Goal: Task Accomplishment & Management: Use online tool/utility

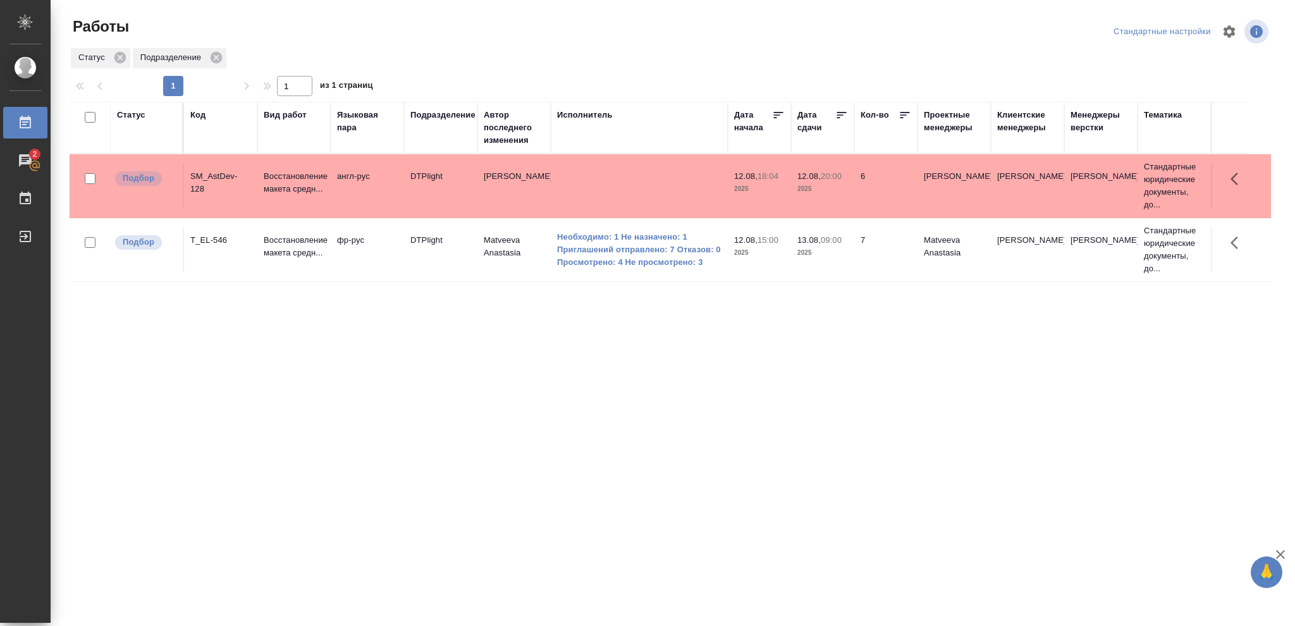
click at [775, 192] on p "2025" at bounding box center [759, 189] width 51 height 13
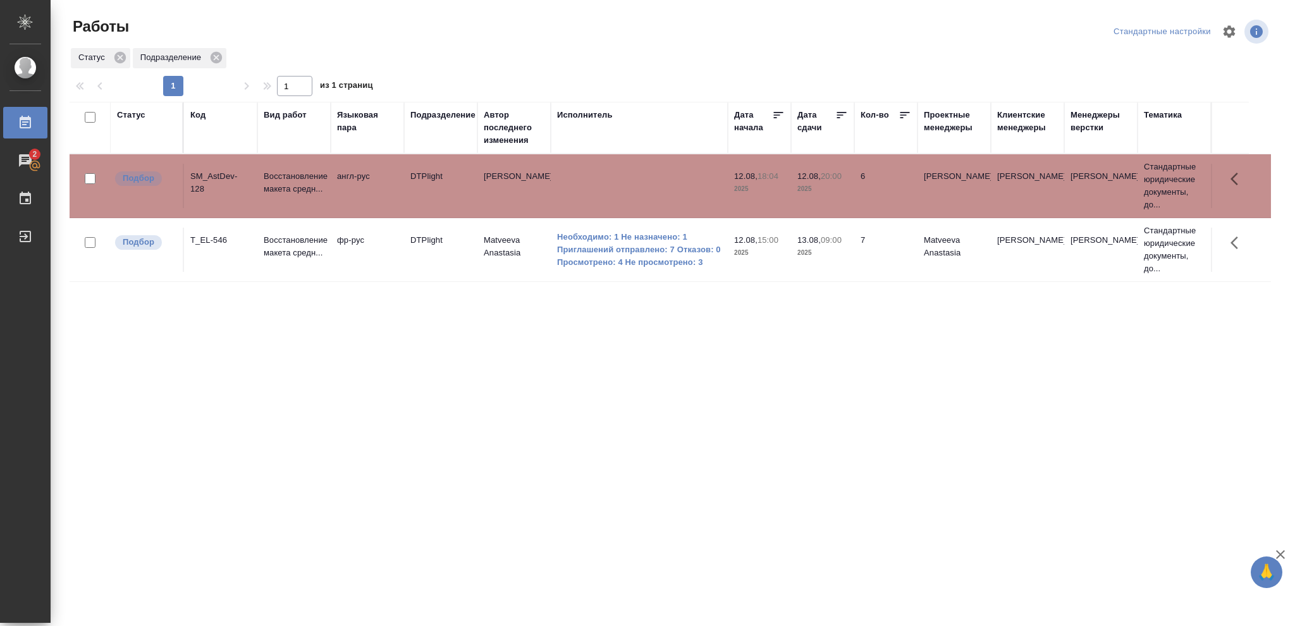
click at [775, 192] on p "2025" at bounding box center [759, 189] width 51 height 13
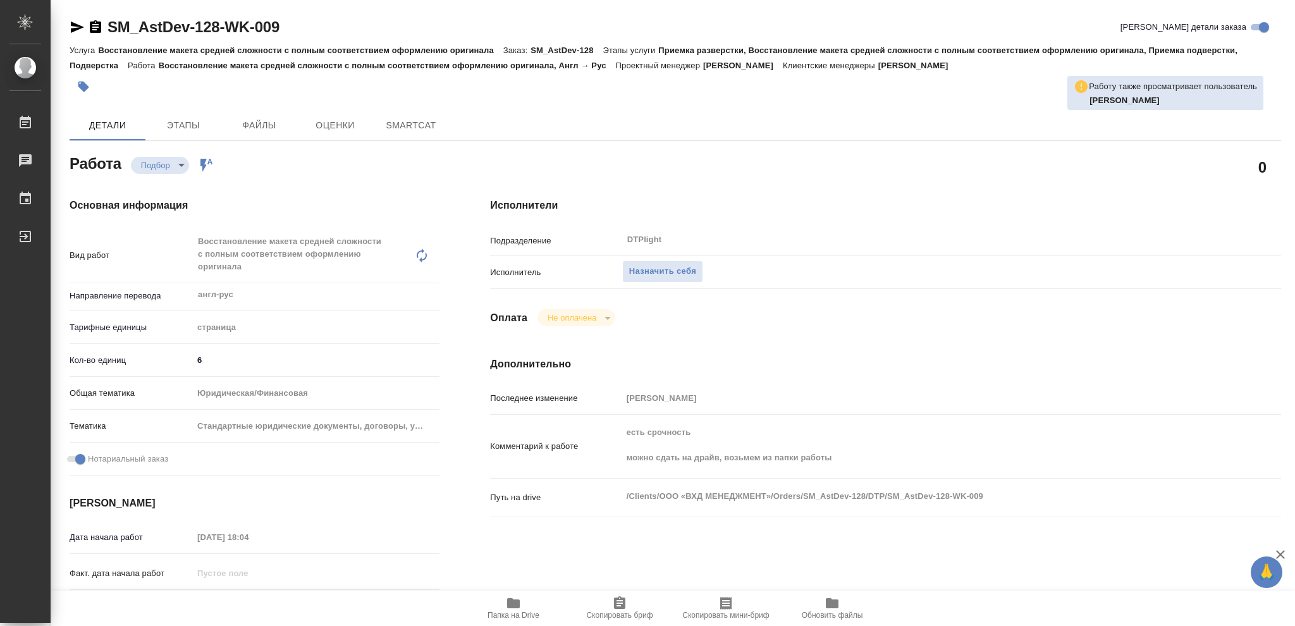
type textarea "x"
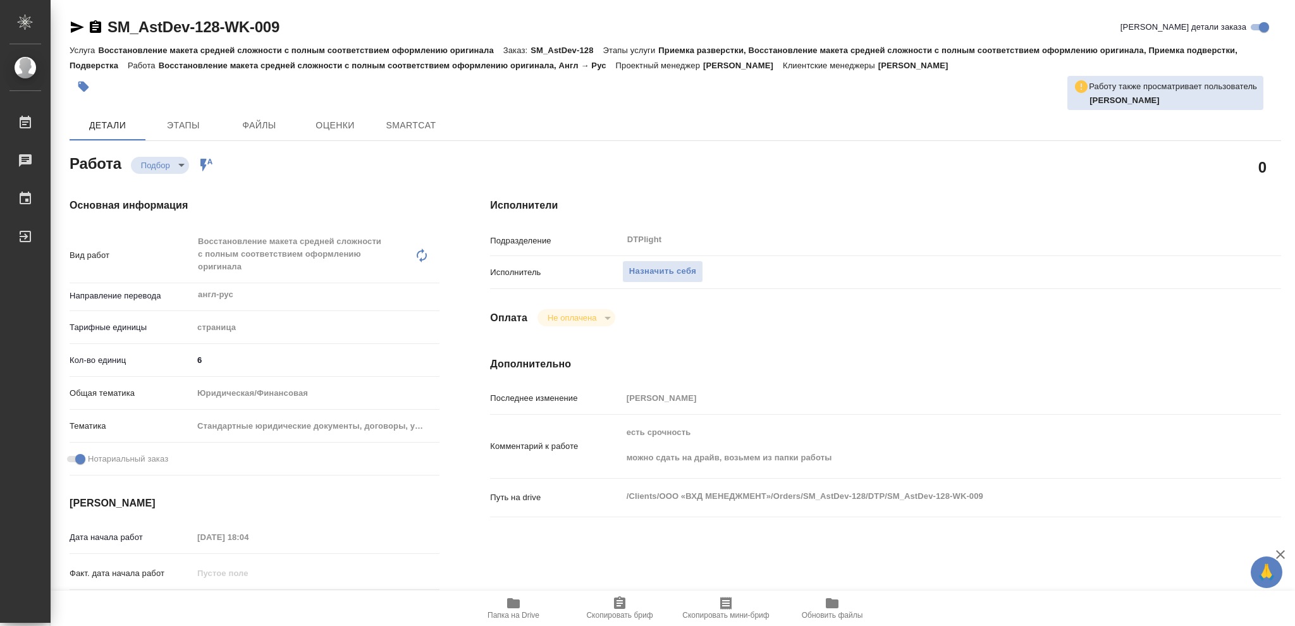
type textarea "x"
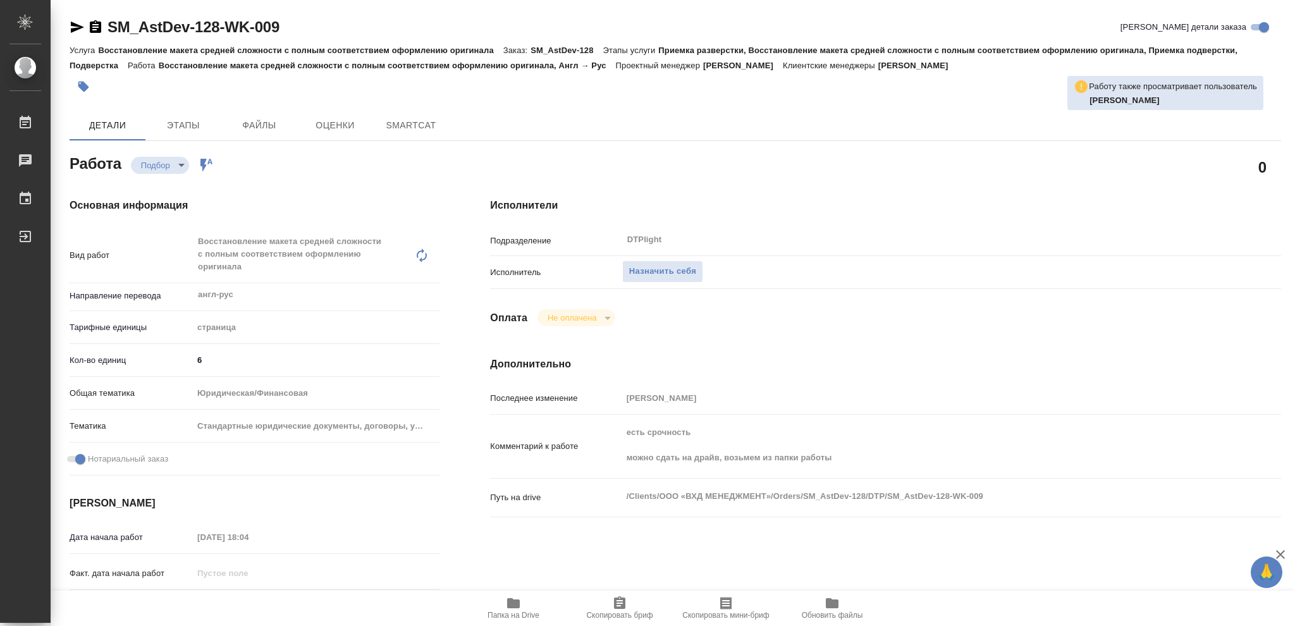
type textarea "x"
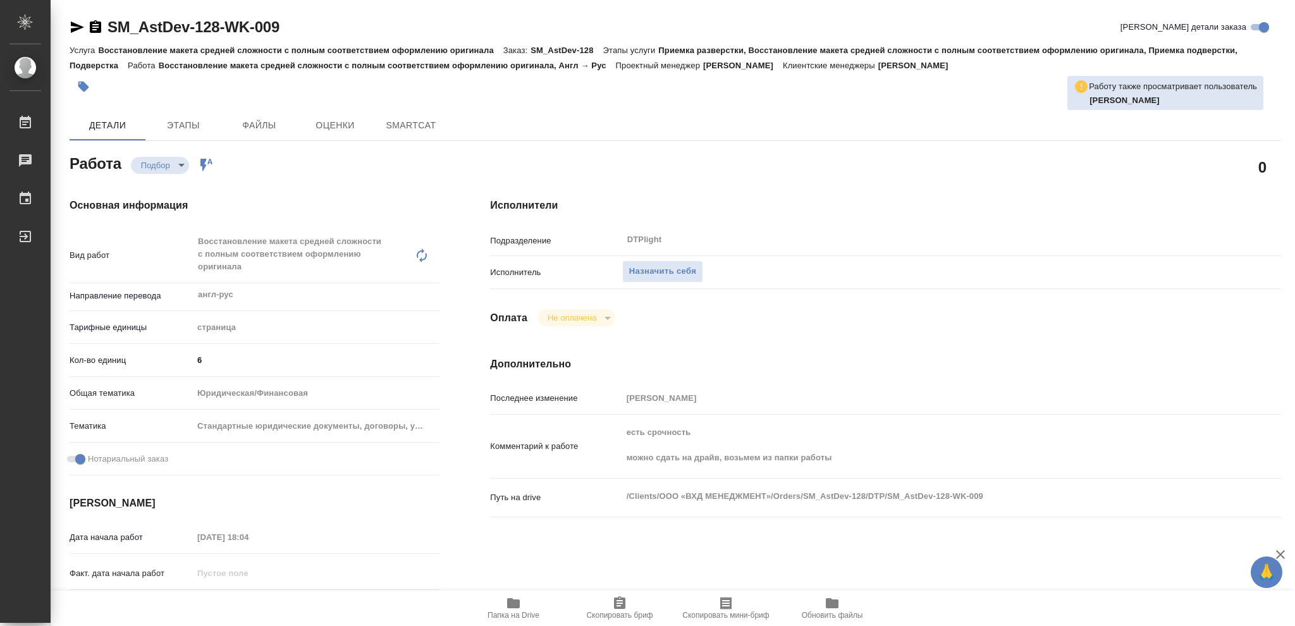
type textarea "x"
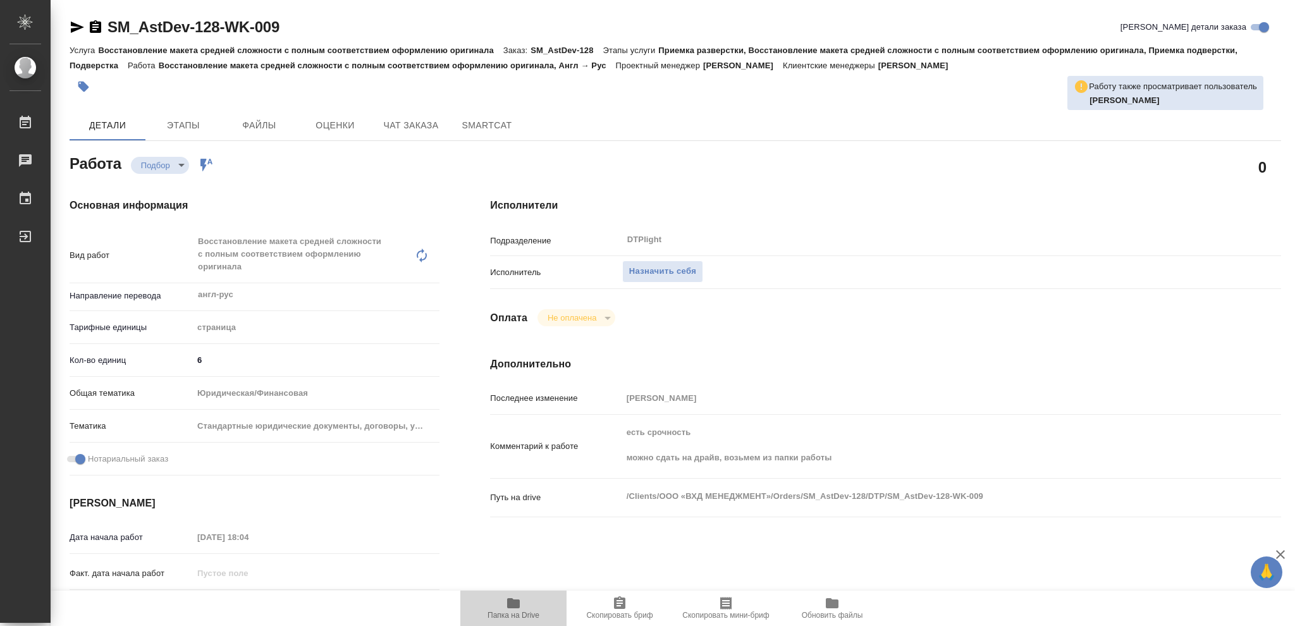
click at [514, 605] on icon "button" at bounding box center [513, 603] width 13 height 10
type textarea "x"
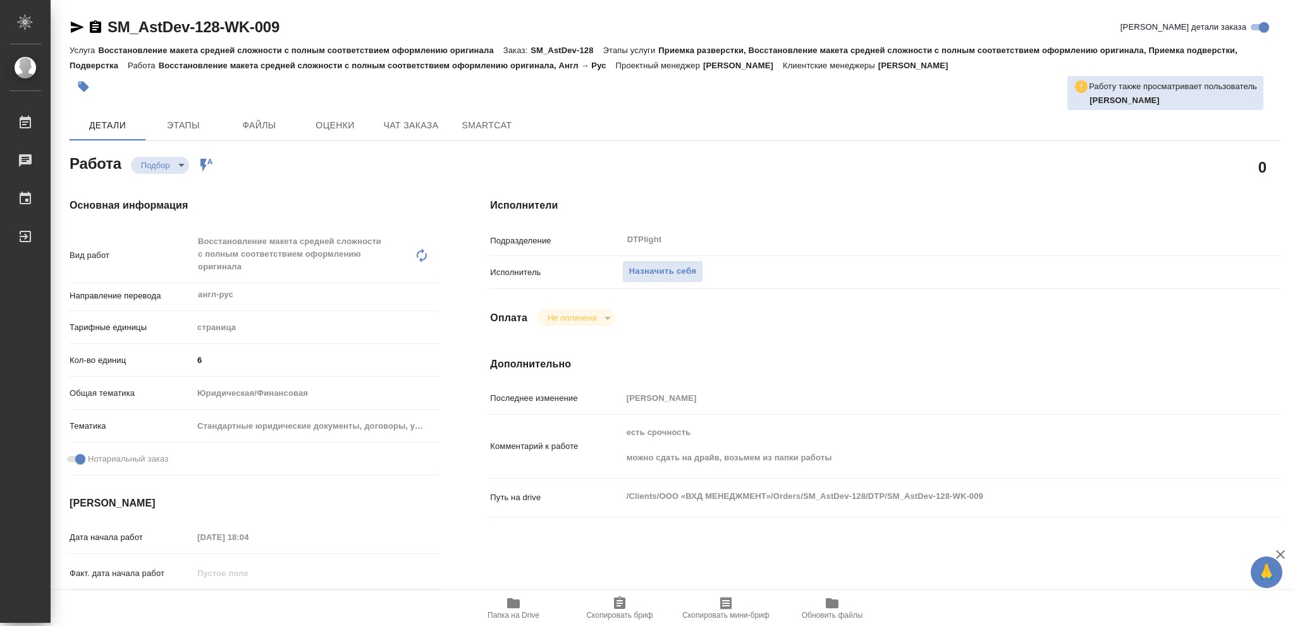
type textarea "x"
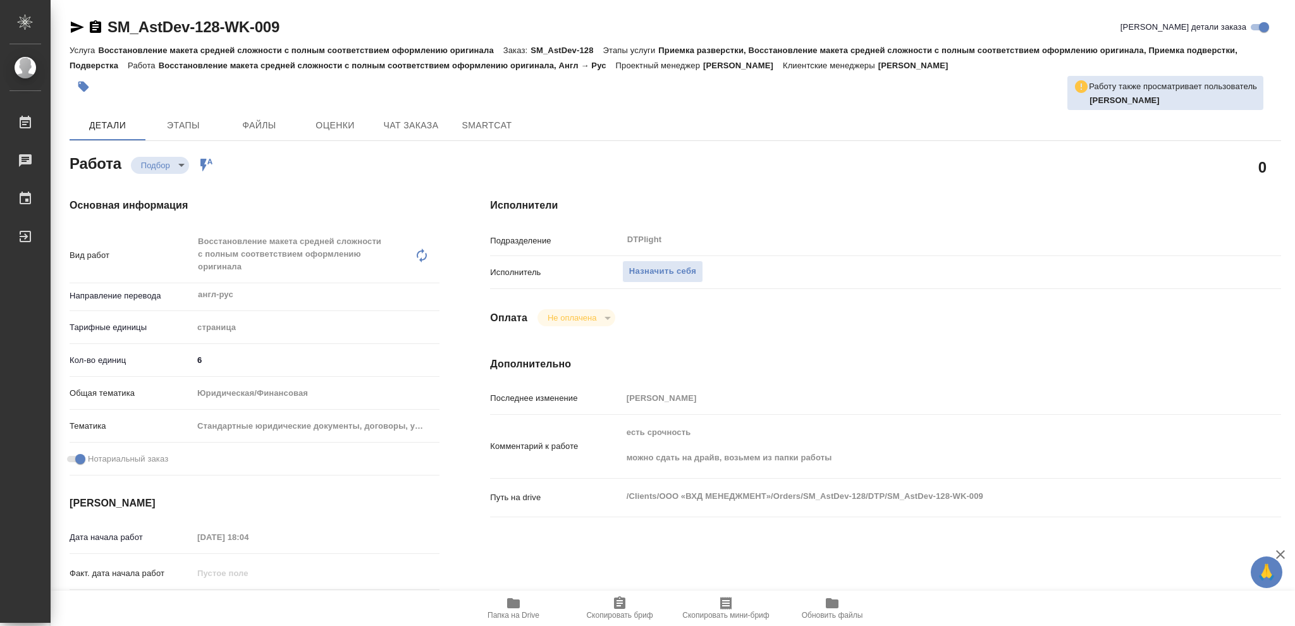
type textarea "x"
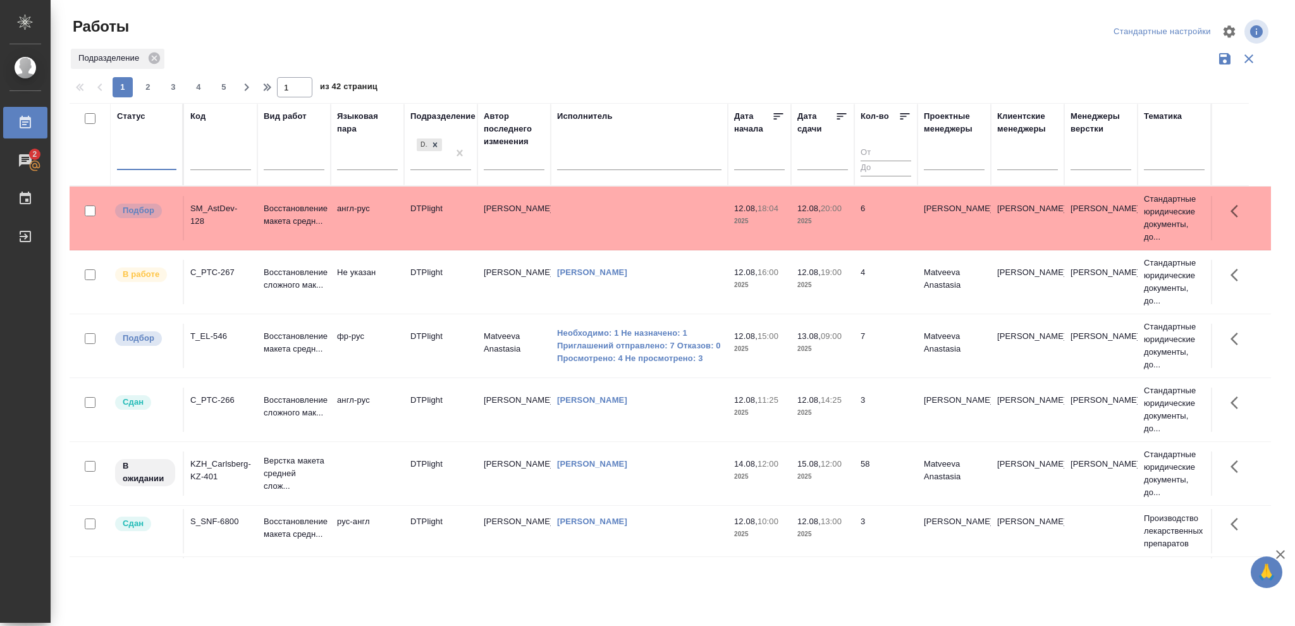
click at [139, 154] on div at bounding box center [146, 158] width 59 height 18
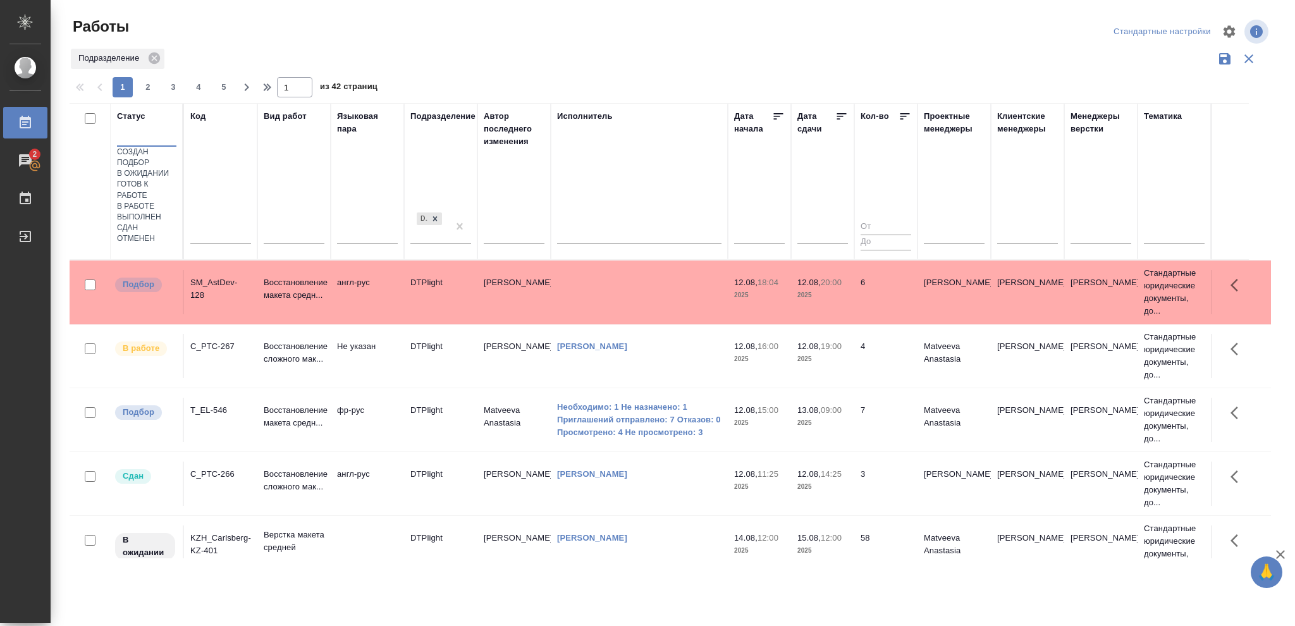
click at [176, 212] on div "В работе" at bounding box center [146, 206] width 59 height 11
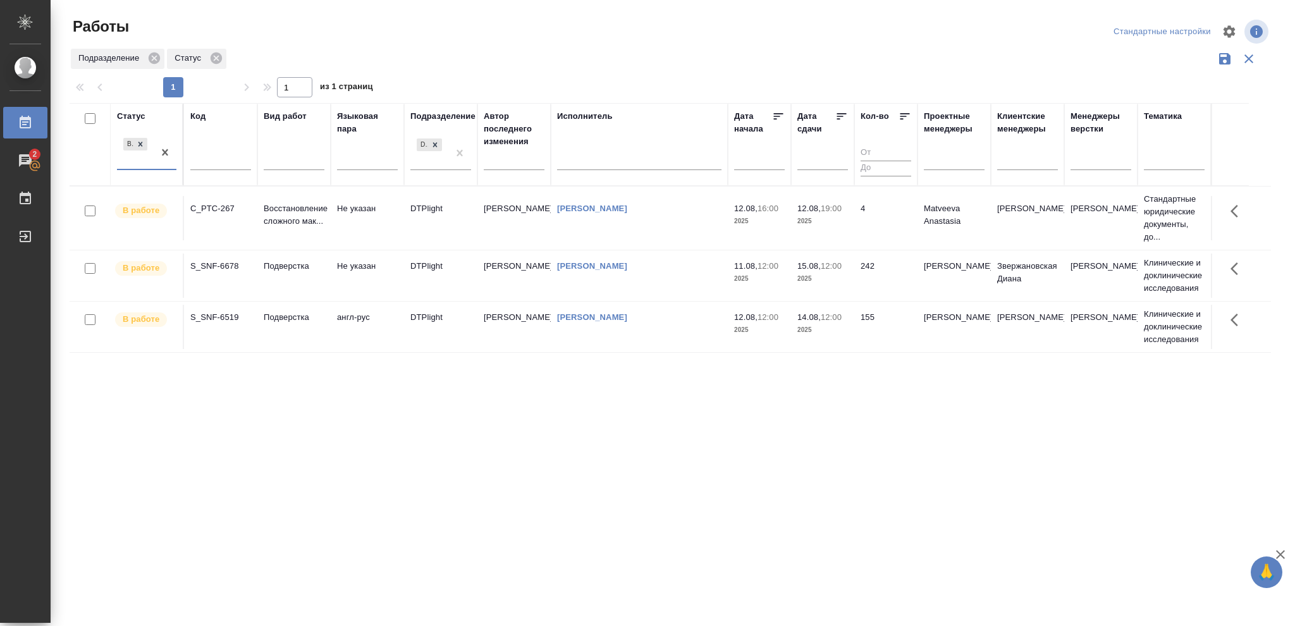
click at [827, 230] on td "12.08, 19:00 2025" at bounding box center [822, 218] width 63 height 44
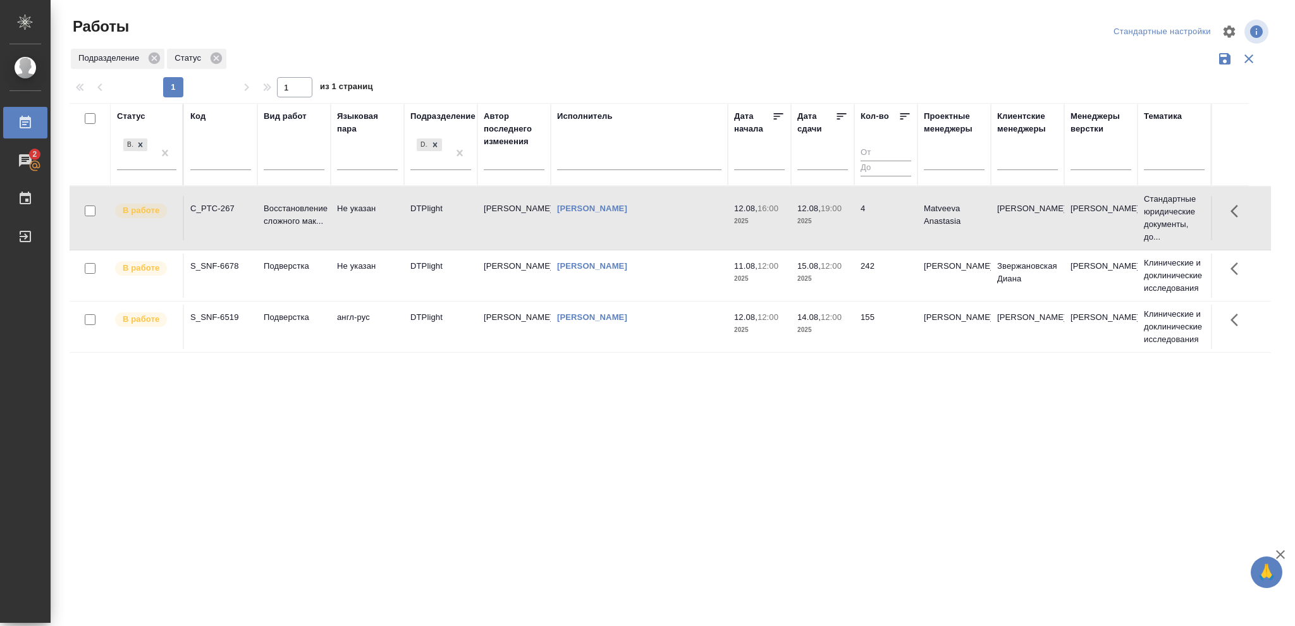
click at [827, 230] on td "12.08, 19:00 2025" at bounding box center [822, 218] width 63 height 44
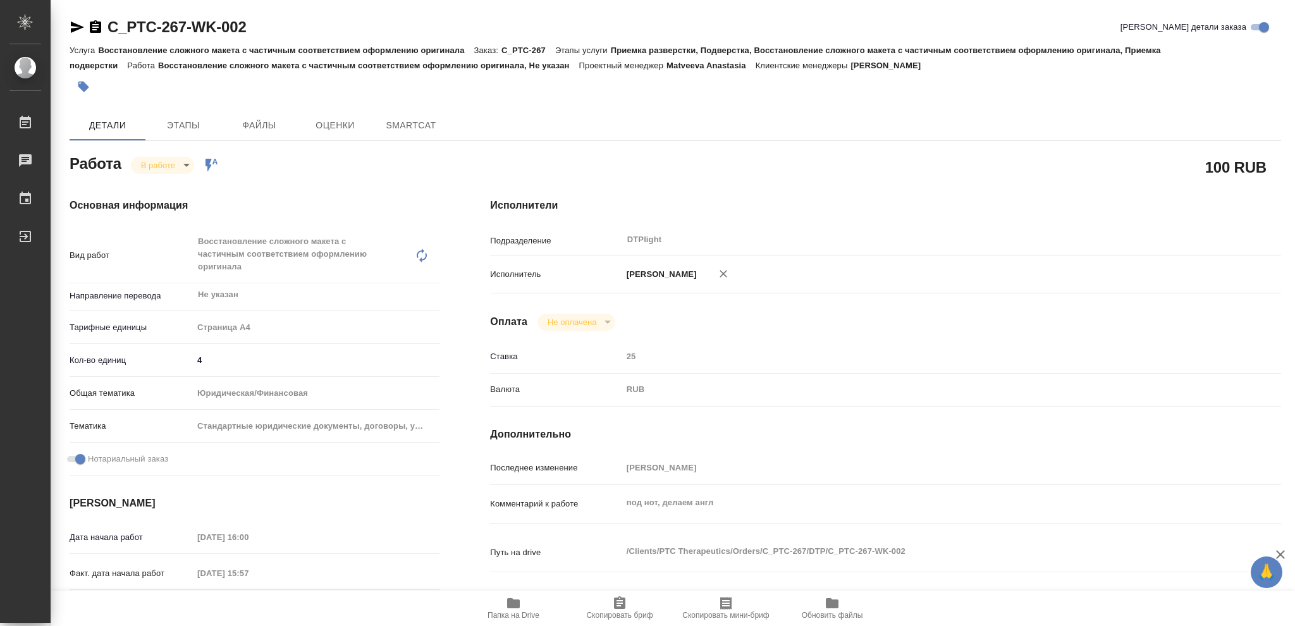
type textarea "x"
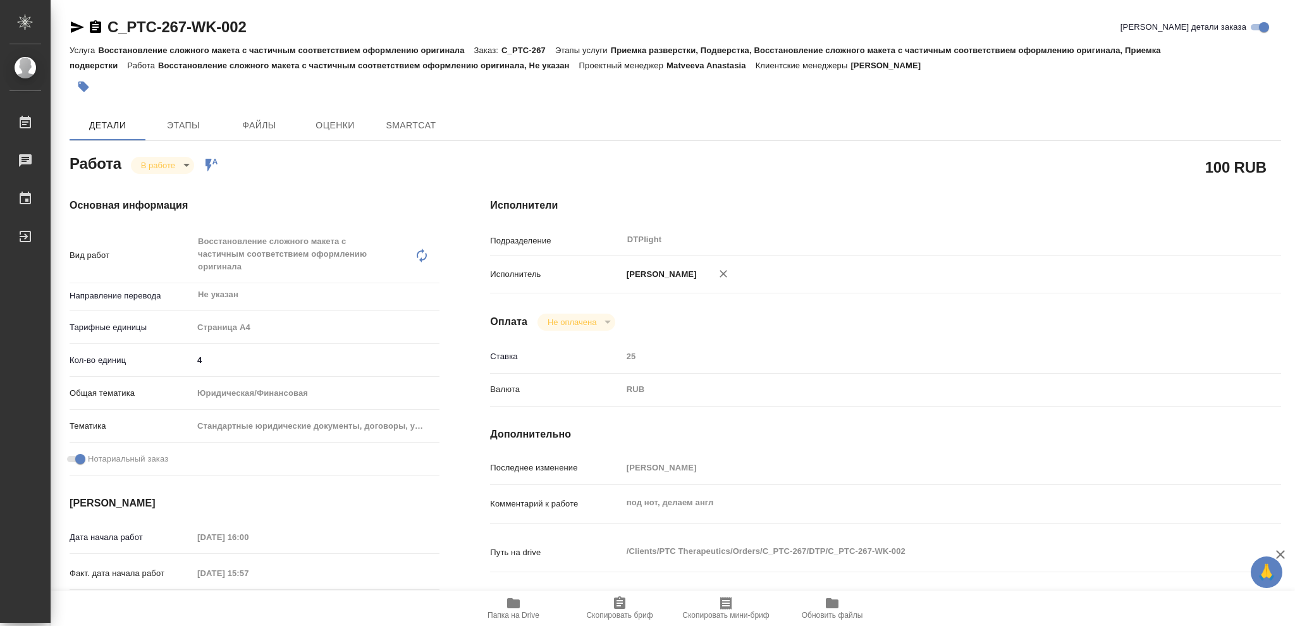
type textarea "x"
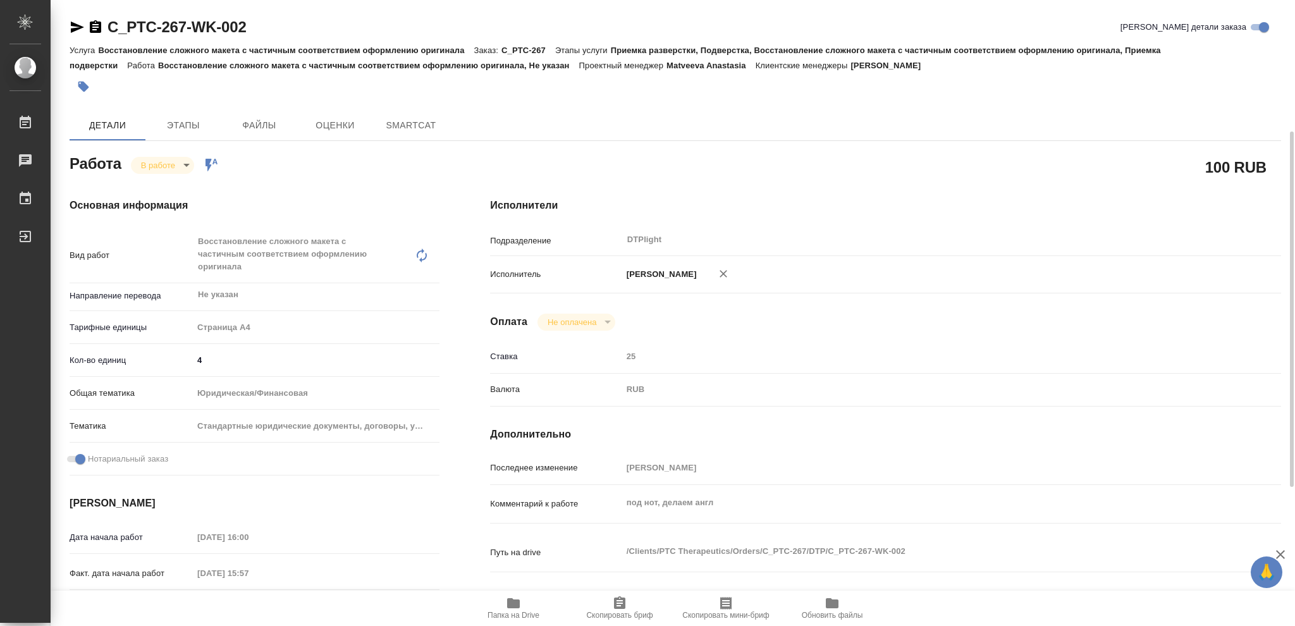
scroll to position [168, 0]
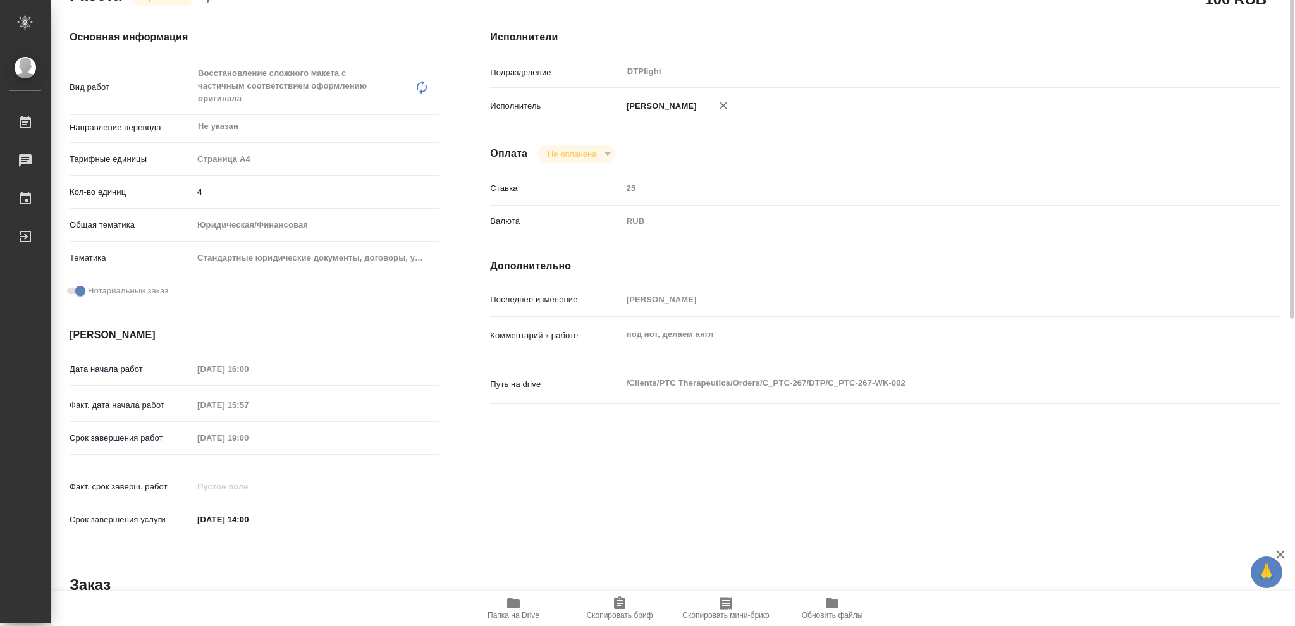
type textarea "x"
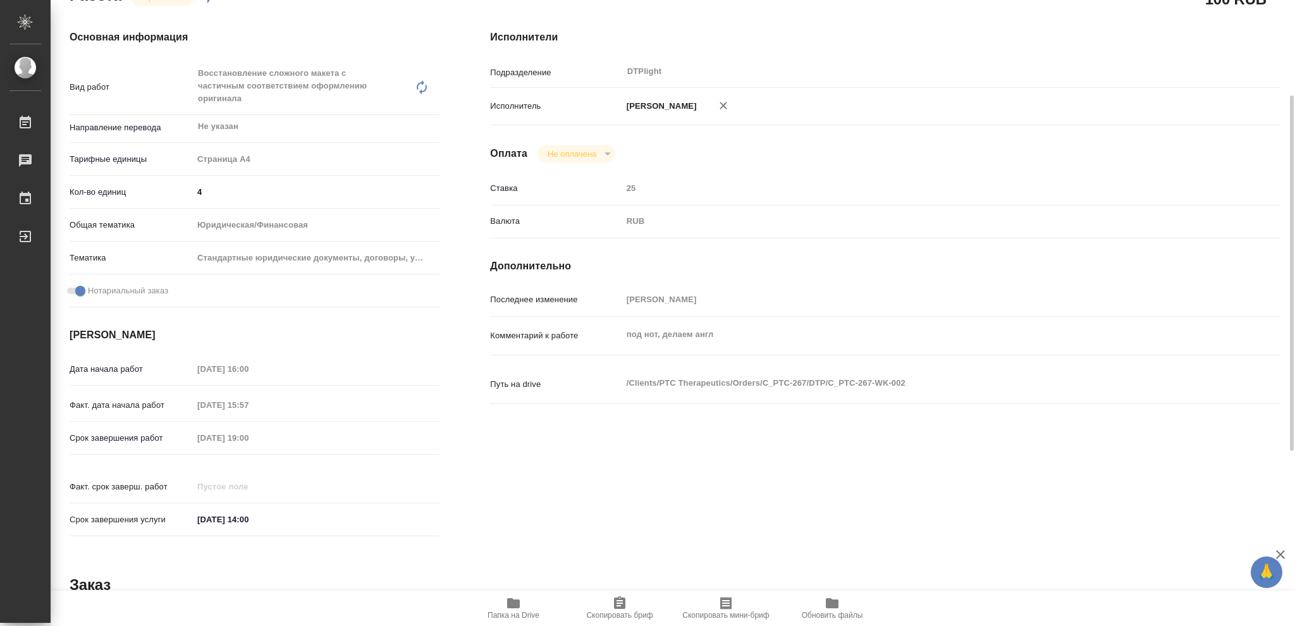
type textarea "x"
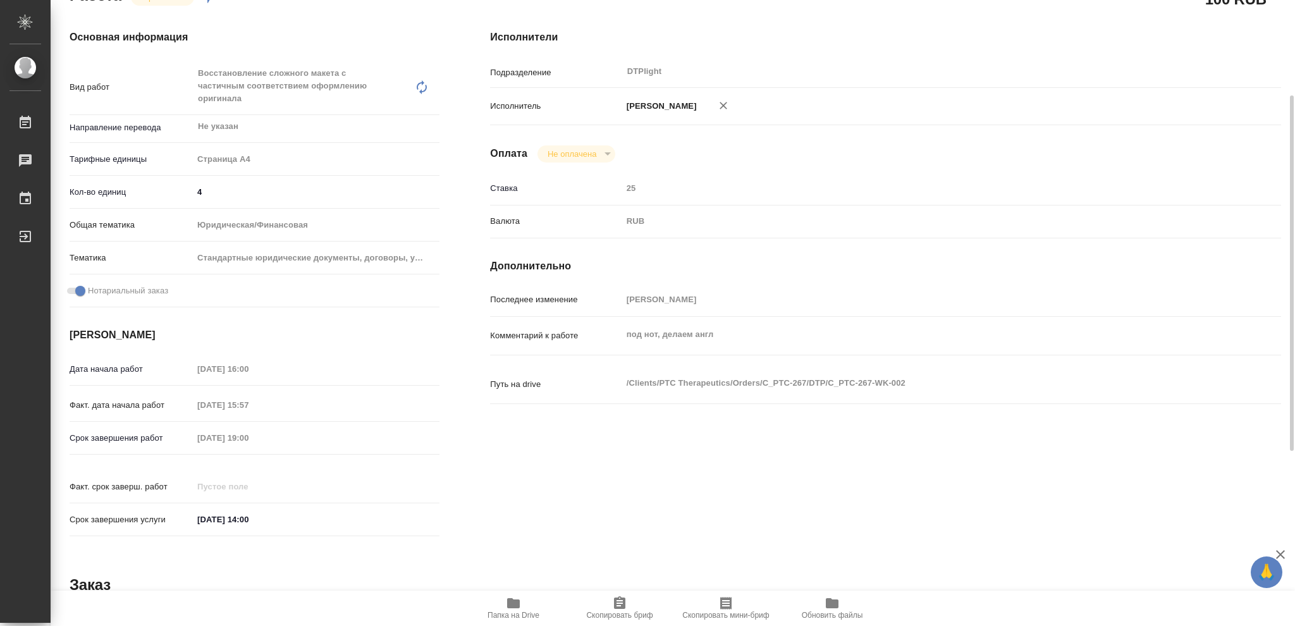
type textarea "x"
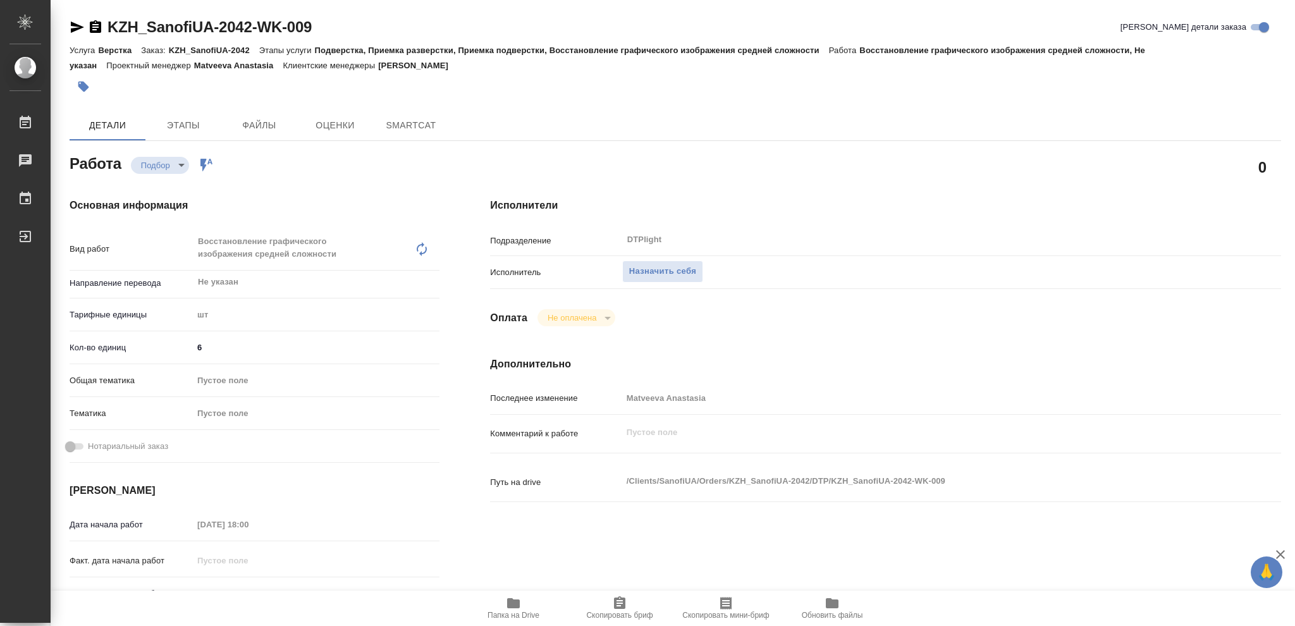
type textarea "x"
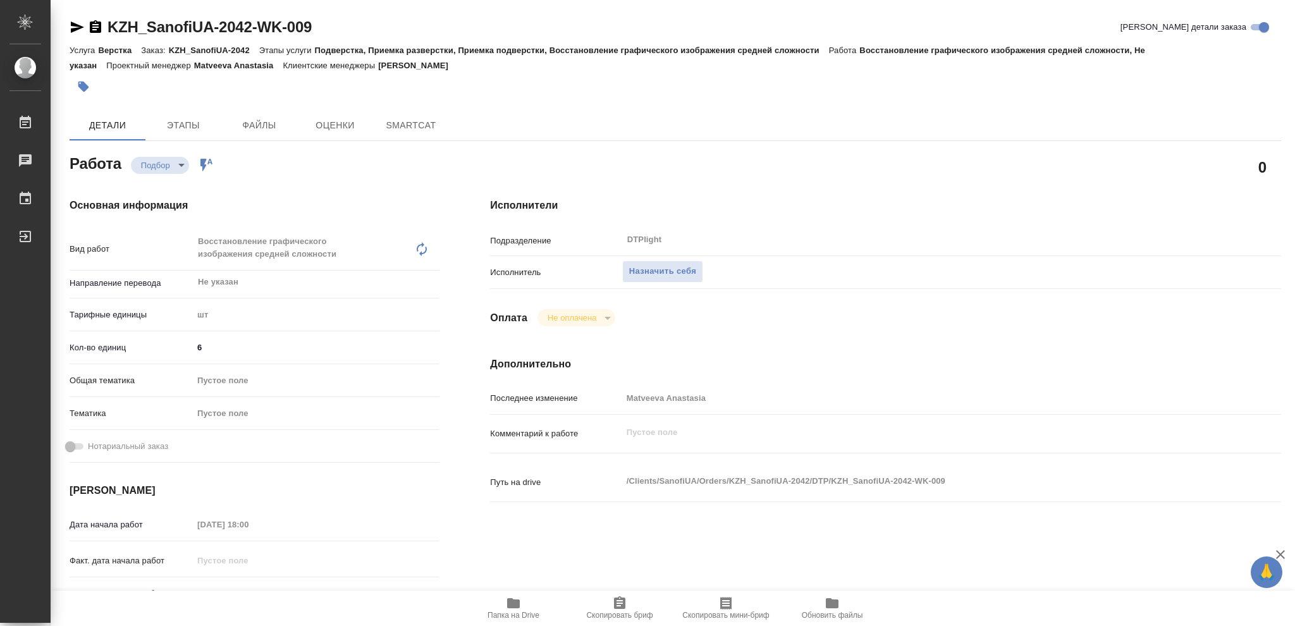
type textarea "x"
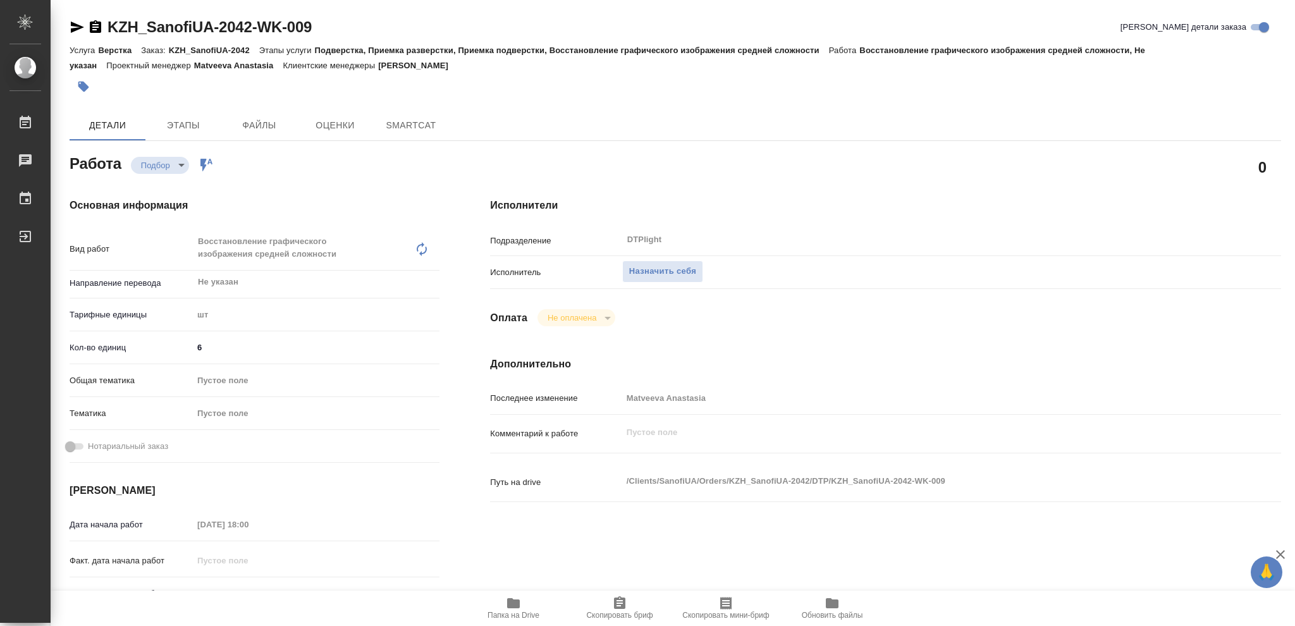
type textarea "x"
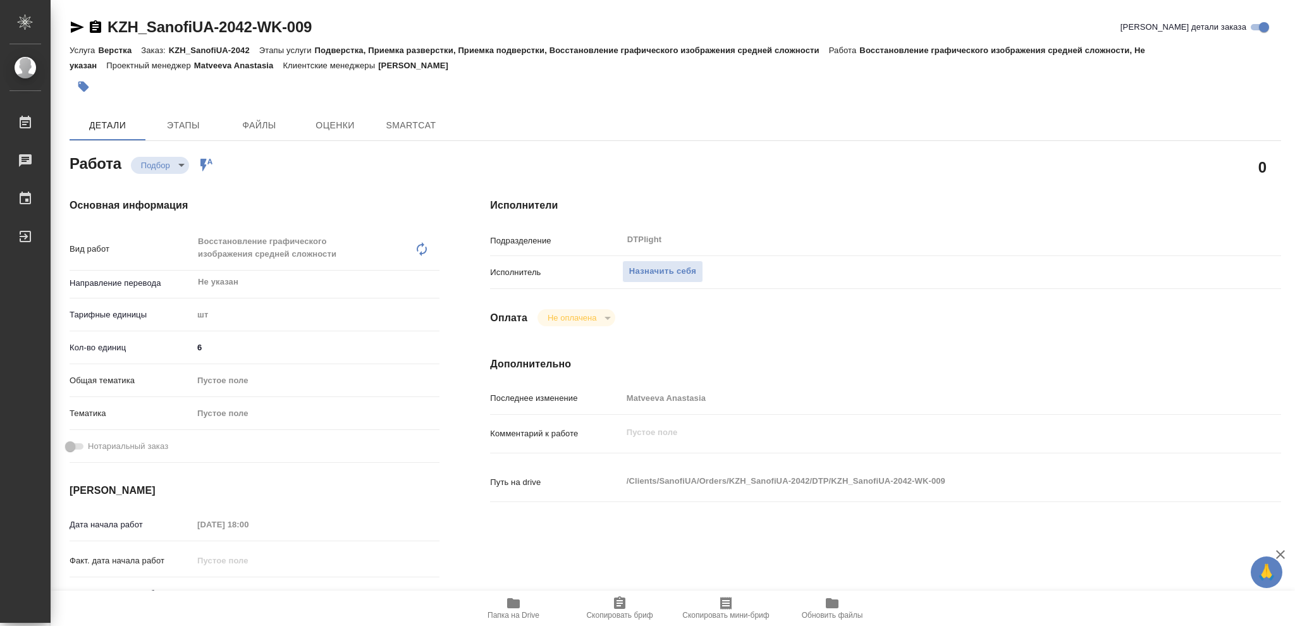
type textarea "x"
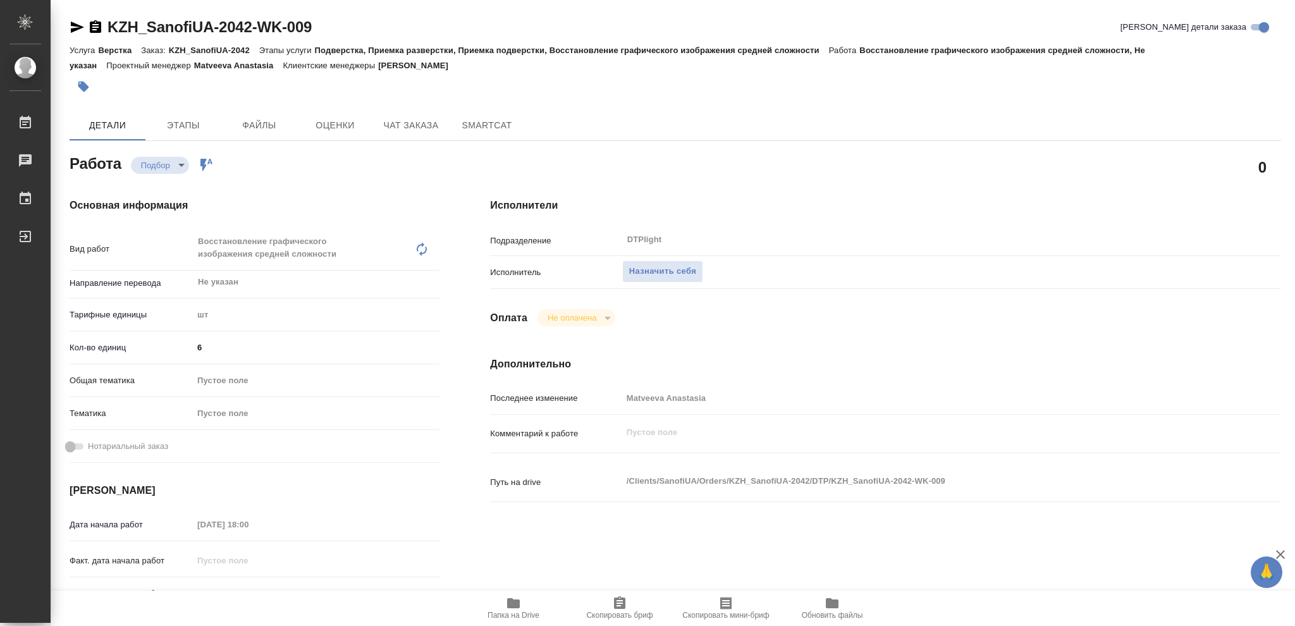
type textarea "x"
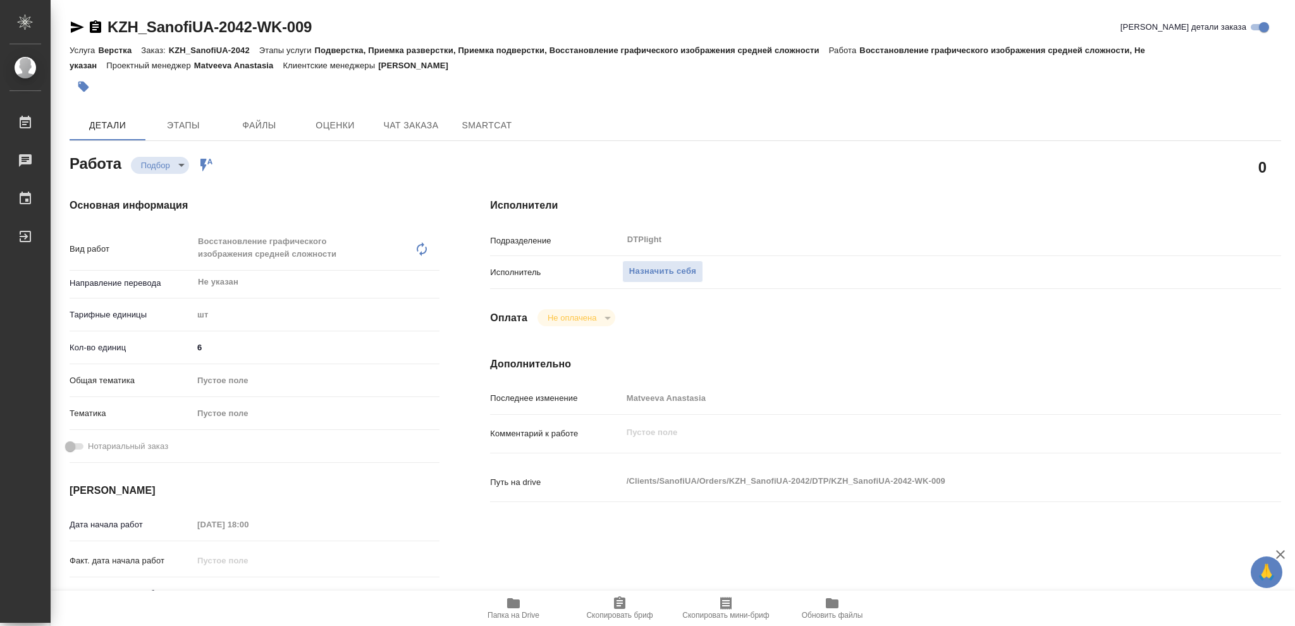
type textarea "x"
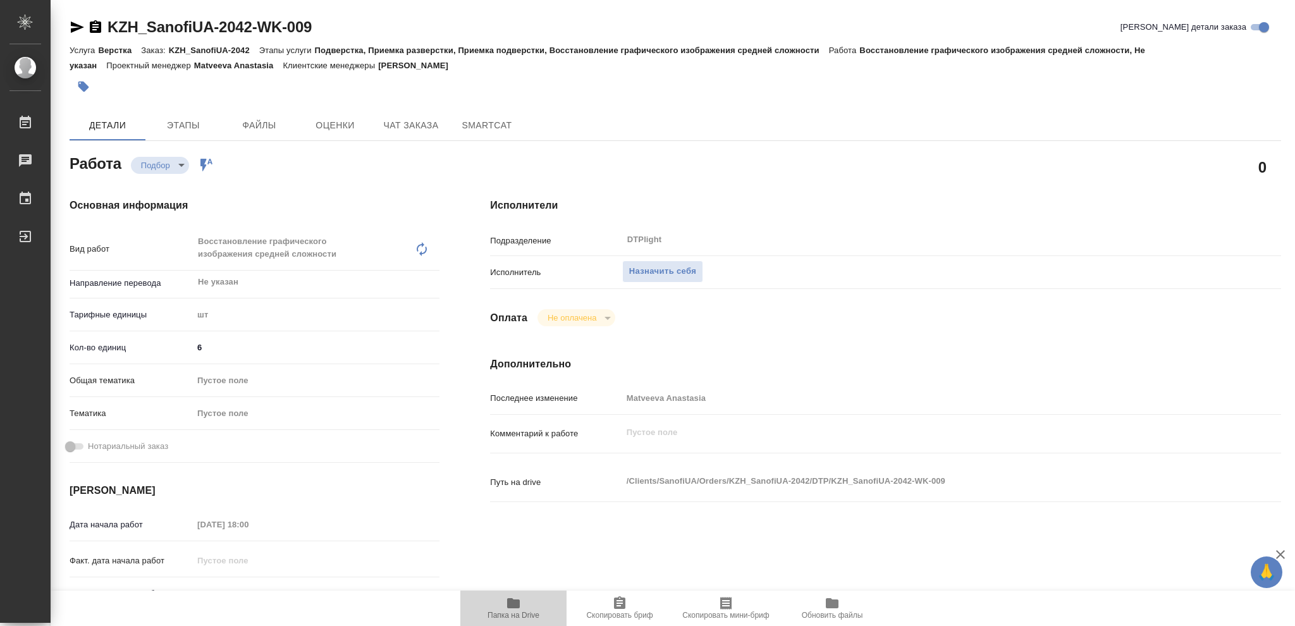
click at [512, 602] on icon "button" at bounding box center [513, 603] width 13 height 10
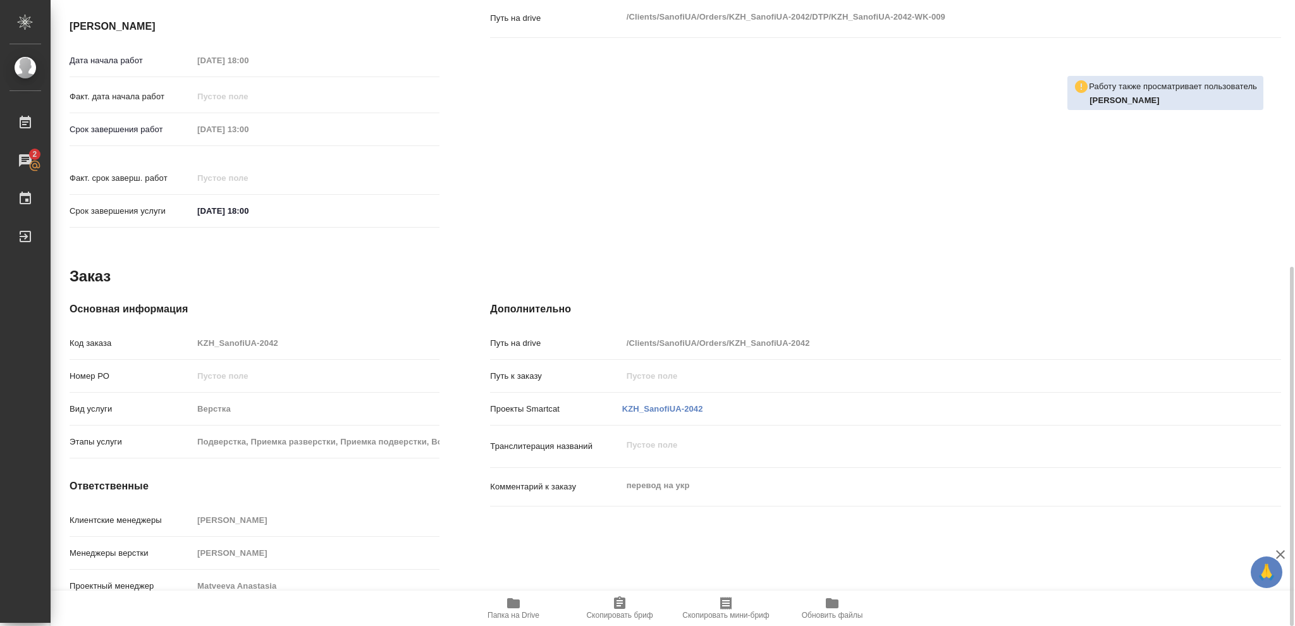
scroll to position [296, 0]
